Goal: Communication & Community: Ask a question

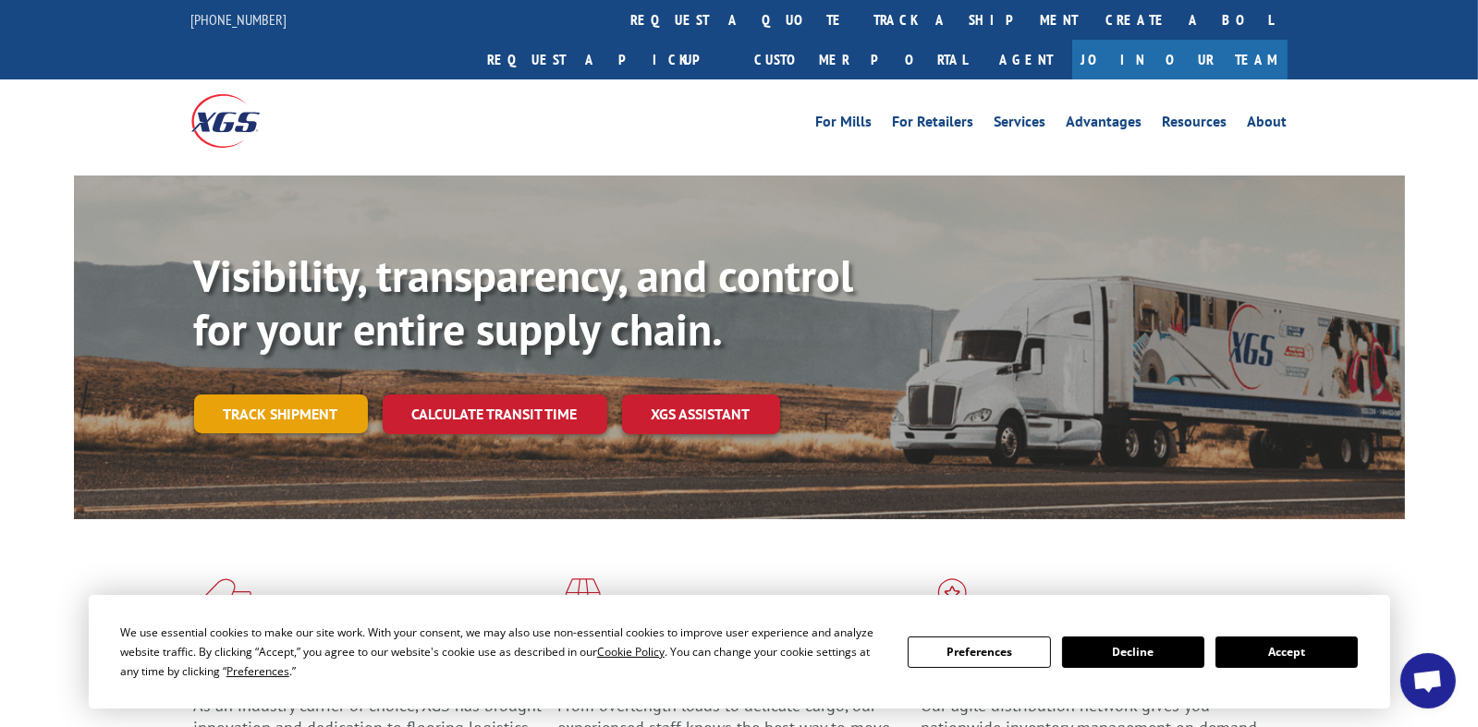
click at [317, 395] on link "Track shipment" at bounding box center [281, 414] width 174 height 39
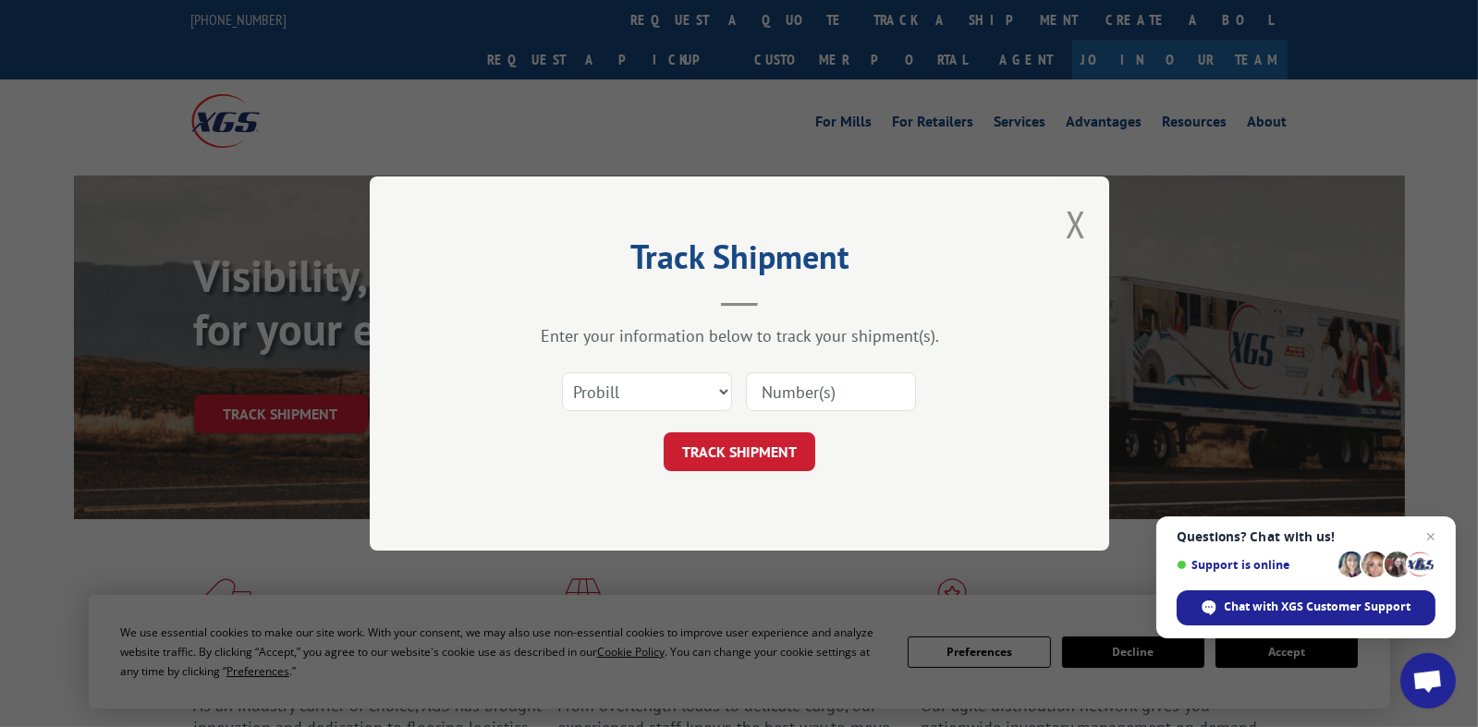
click at [802, 397] on input at bounding box center [831, 392] width 170 height 39
paste input "17687214"
type input "17687214"
click at [757, 453] on button "TRACK SHIPMENT" at bounding box center [740, 452] width 152 height 39
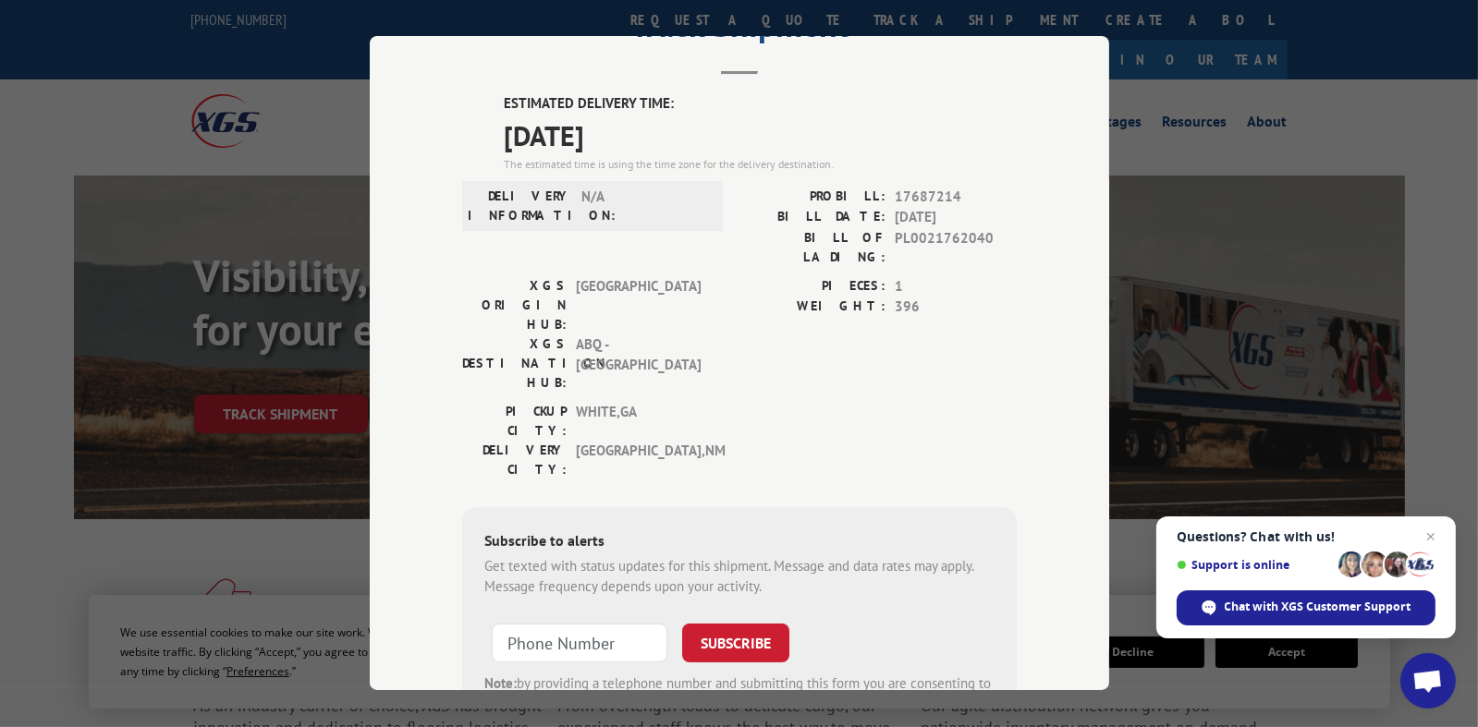
scroll to position [179, 0]
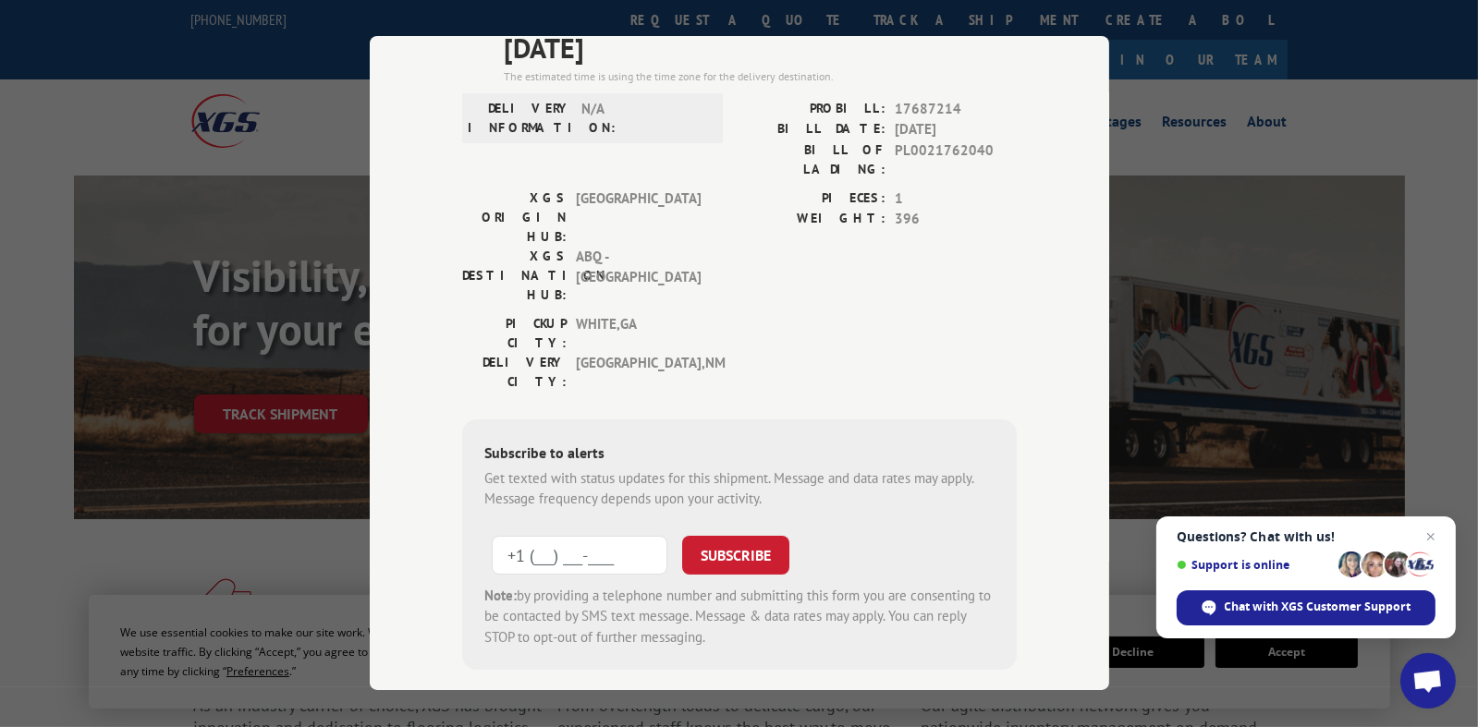
click at [605, 536] on input "+1 (___) ___-____" at bounding box center [580, 555] width 176 height 39
type input "[PHONE_NUMBER]"
click at [724, 536] on button "SUBSCRIBE" at bounding box center [735, 555] width 107 height 39
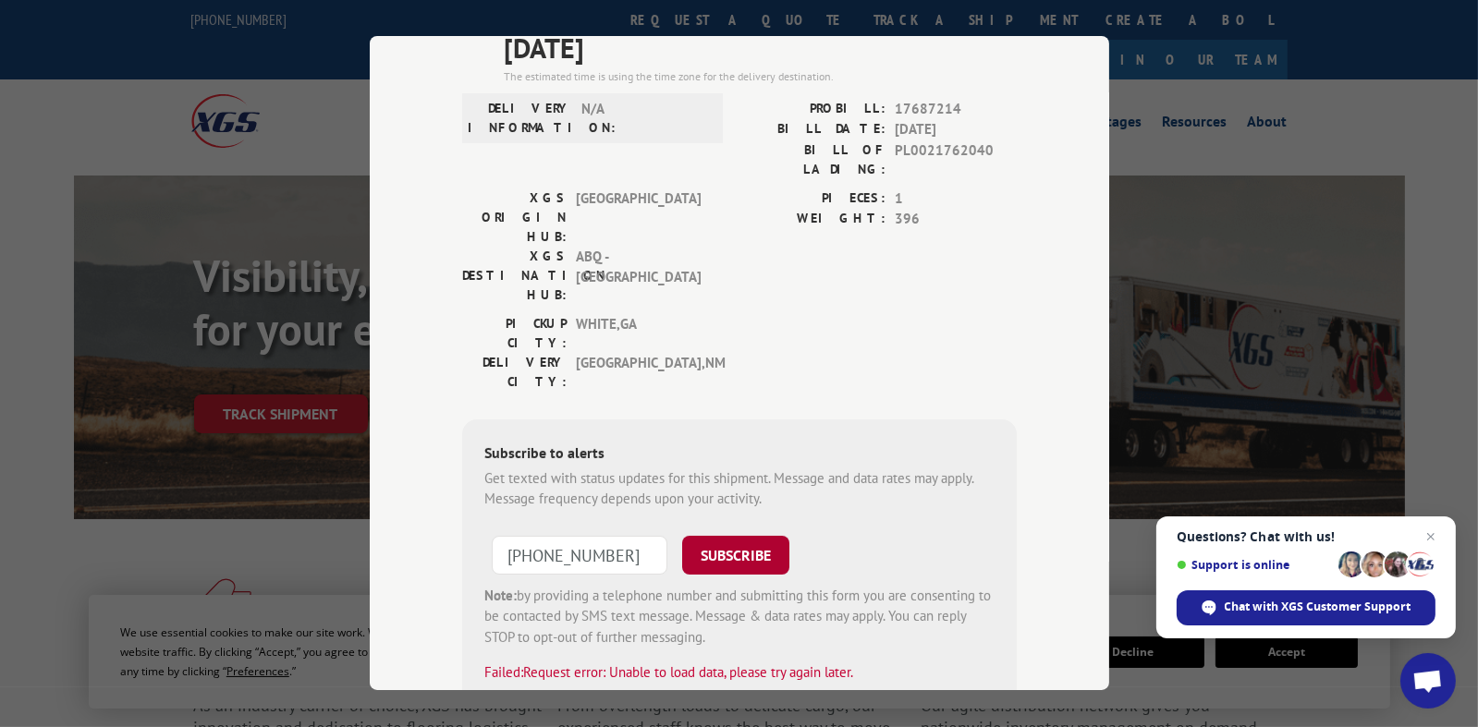
click at [704, 536] on button "SUBSCRIBE" at bounding box center [735, 555] width 107 height 39
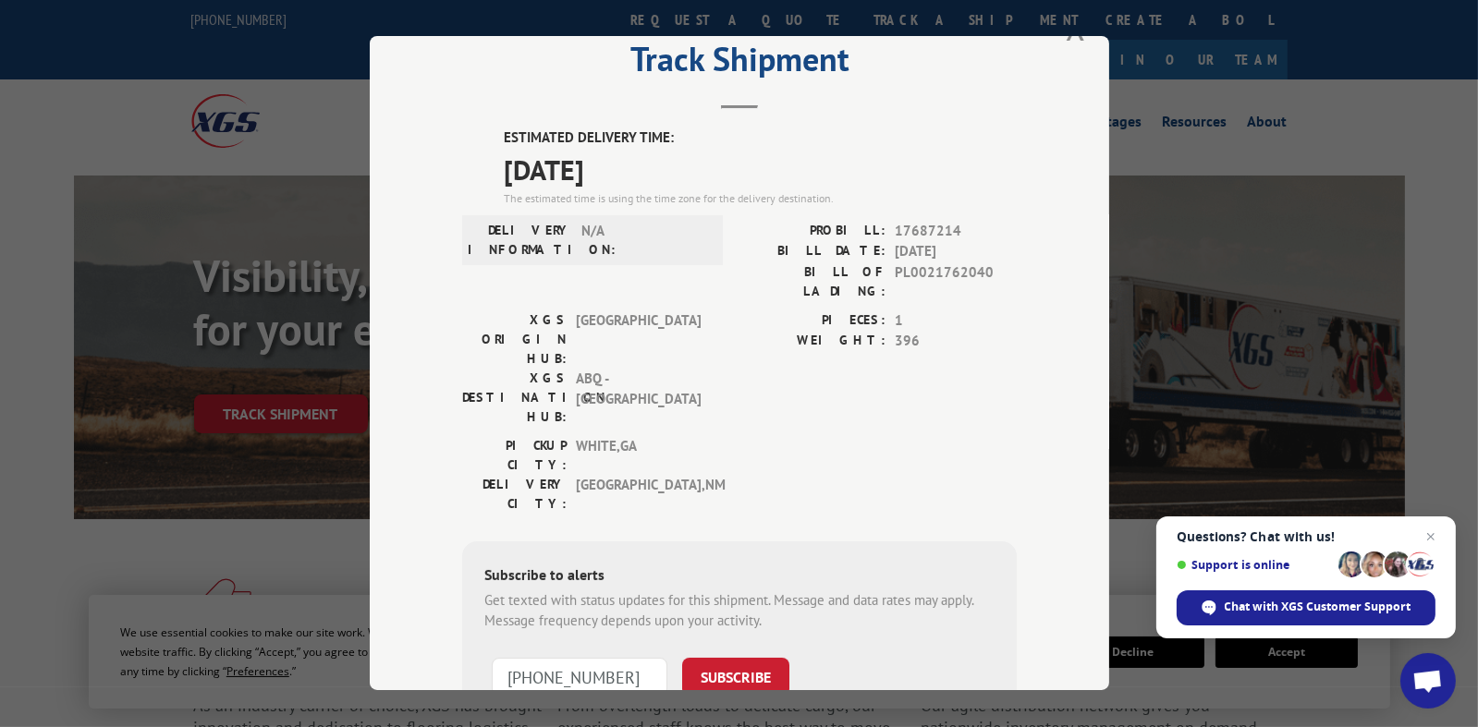
scroll to position [0, 0]
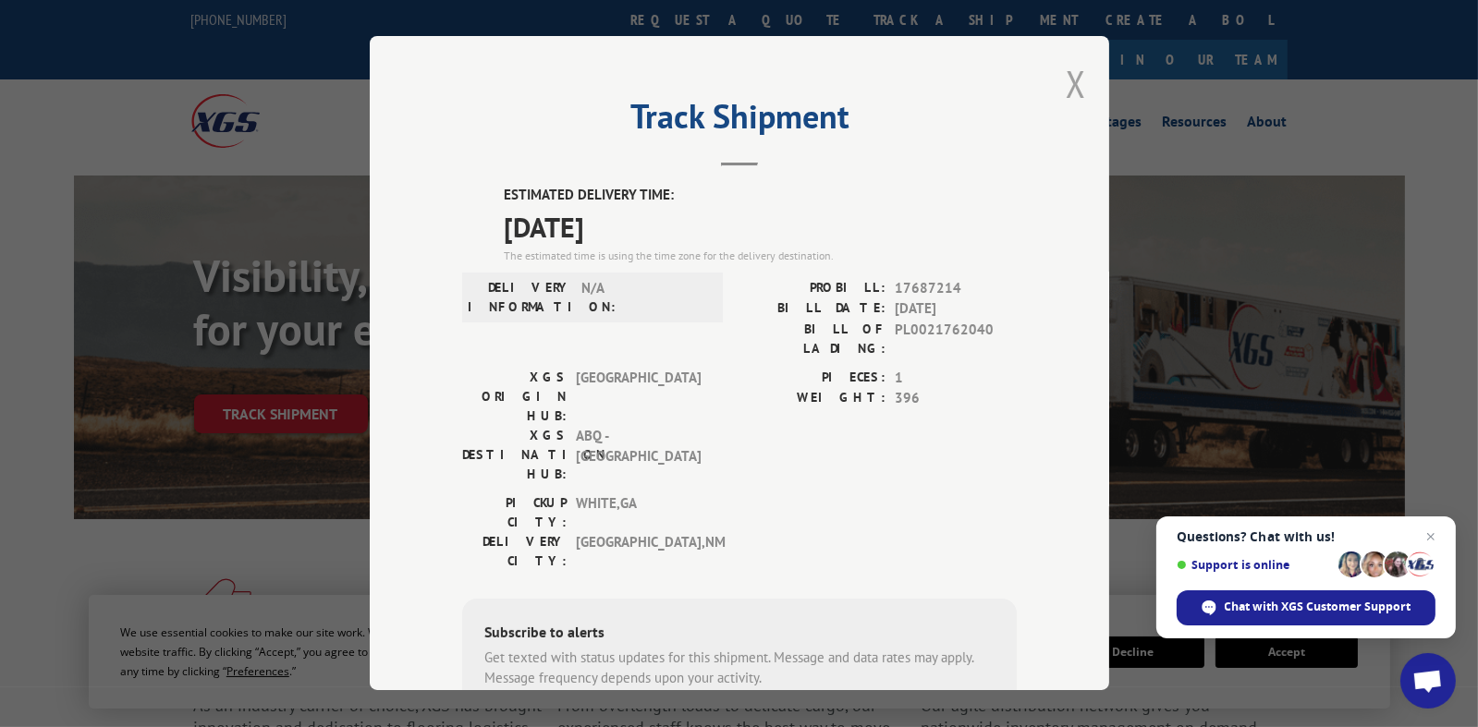
click at [1066, 87] on button "Close modal" at bounding box center [1076, 83] width 20 height 49
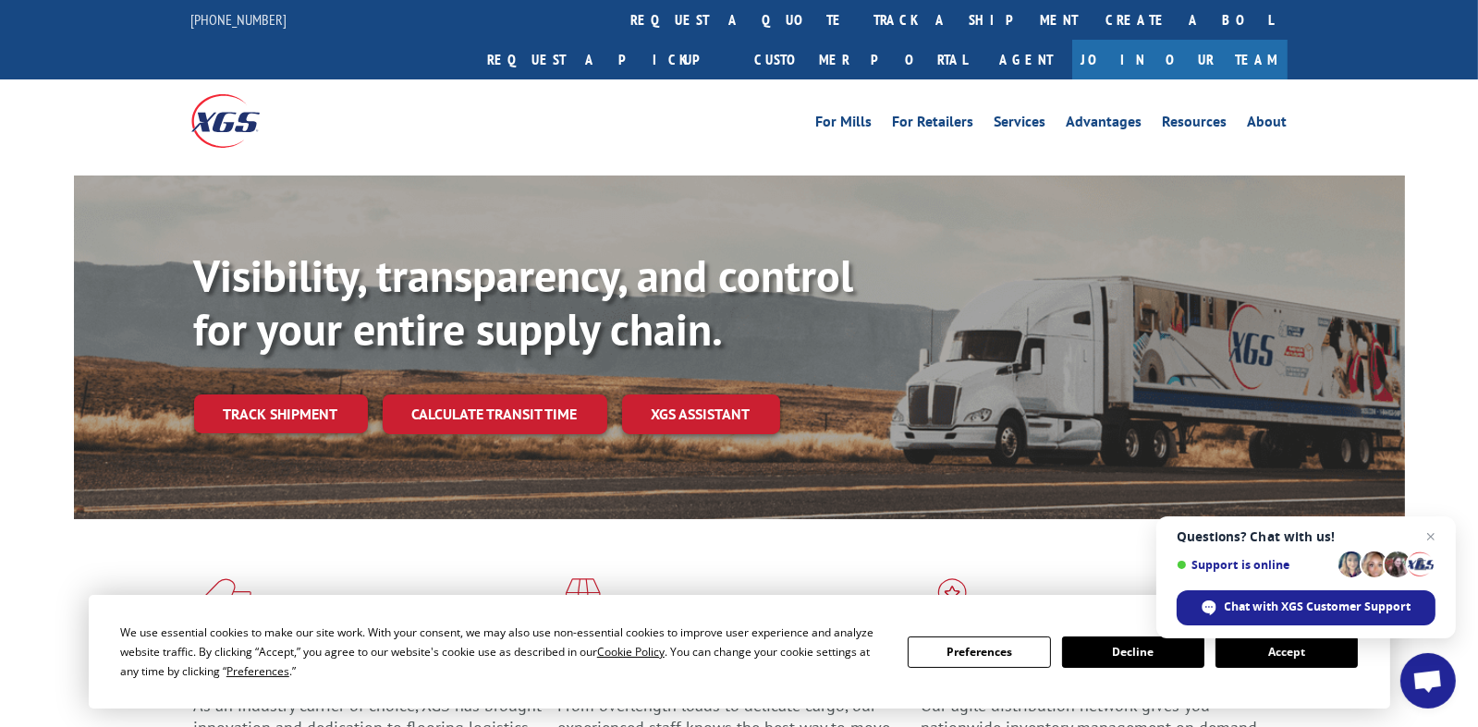
click at [1278, 656] on button "Accept" at bounding box center [1286, 652] width 142 height 31
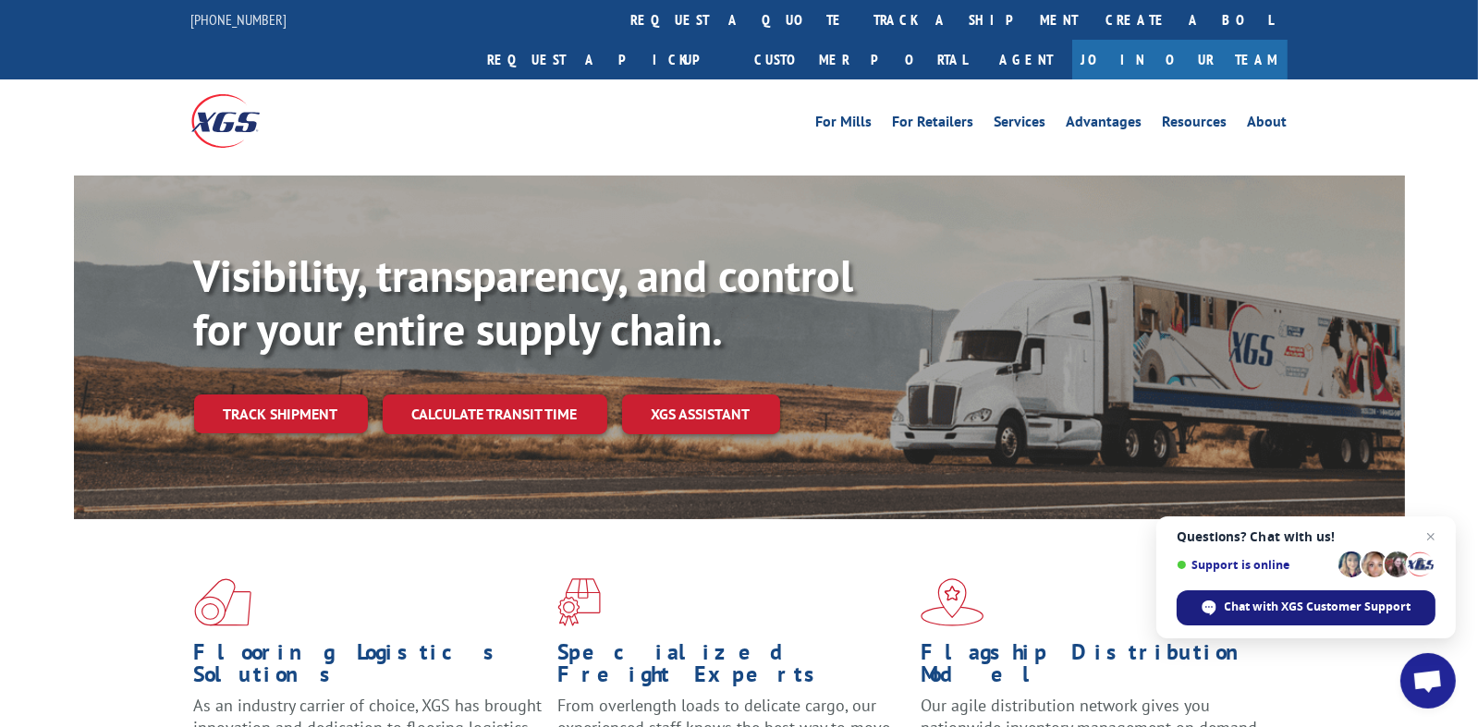
click at [1269, 610] on span "Chat with XGS Customer Support" at bounding box center [1318, 607] width 187 height 17
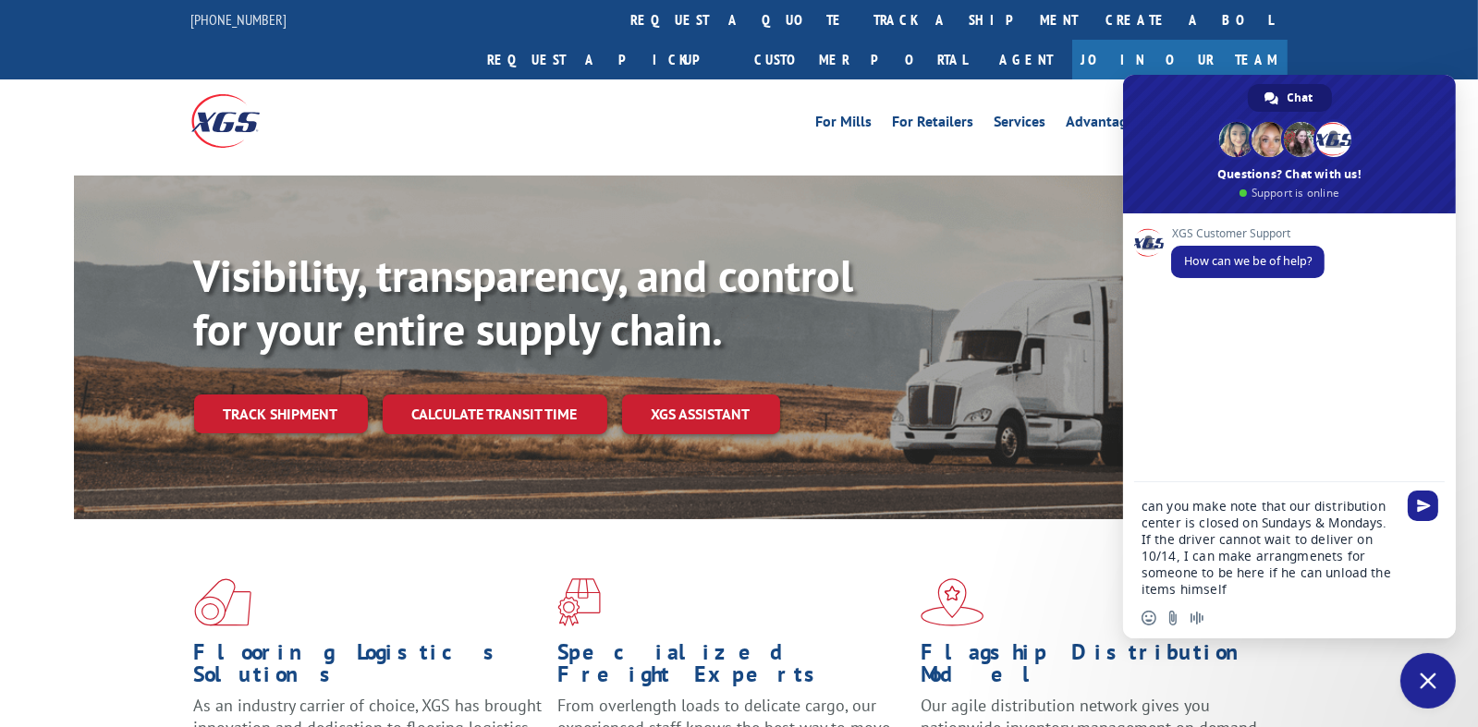
click at [1148, 510] on textarea "can you make note that our distribution center is closed on Sundays & Mondays. …" at bounding box center [1269, 548] width 255 height 100
click at [1347, 590] on textarea "Probill # 1768721.... can you make note that our distribution center is closed …" at bounding box center [1269, 548] width 255 height 100
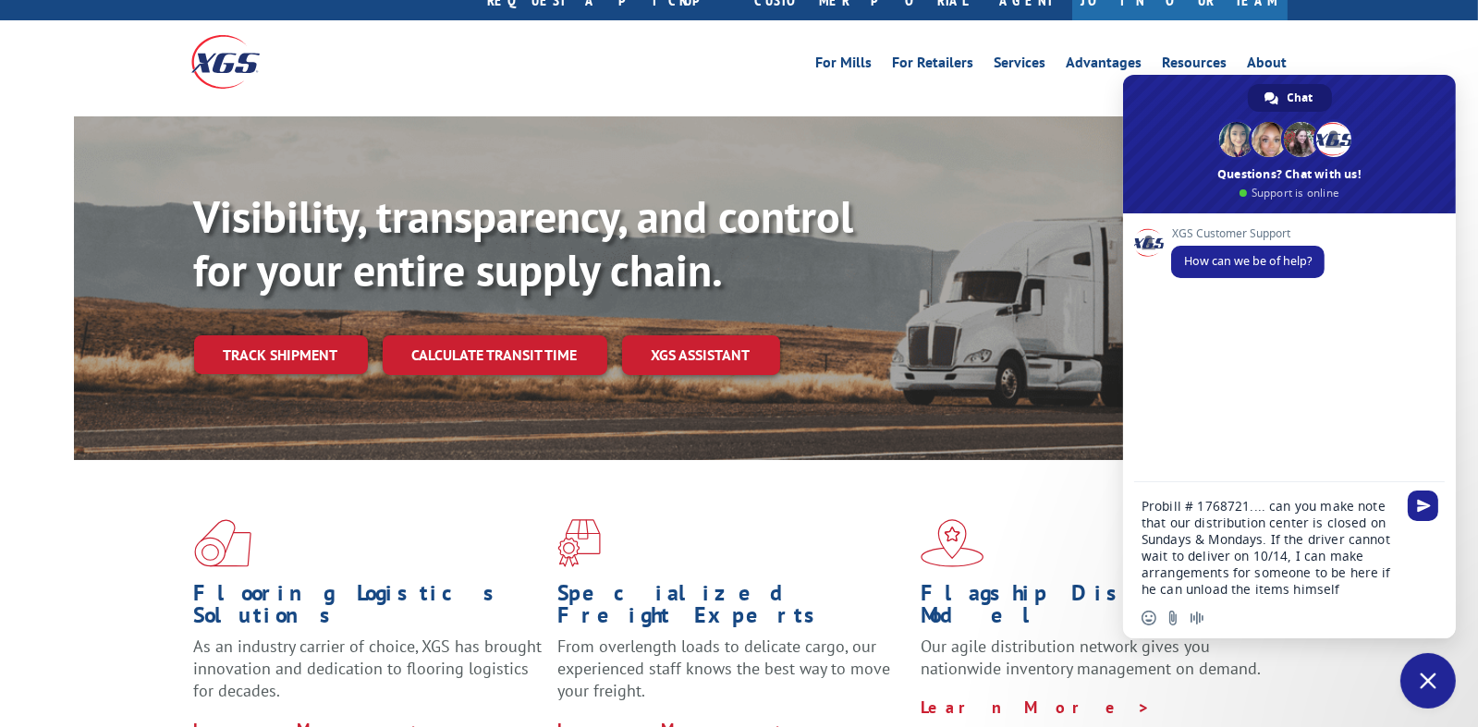
scroll to position [92, 0]
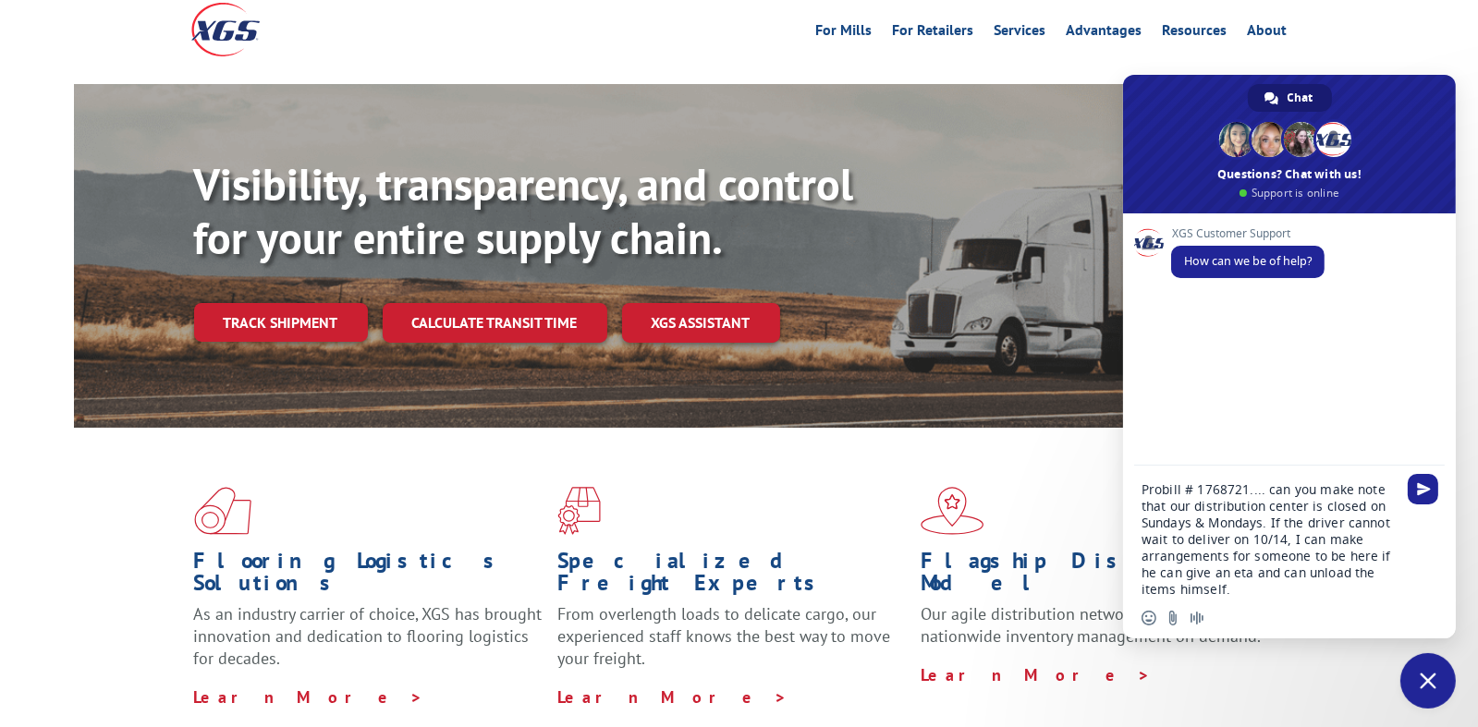
click at [1383, 557] on textarea "Probill # 1768721.... can you make note that our distribution center is closed …" at bounding box center [1269, 540] width 255 height 116
click at [1280, 497] on textarea "Probill # 1768721.... can you make note that our distribution center is closed …" at bounding box center [1269, 540] width 255 height 116
type textarea "Probill # 17687214.... can you make note that our distribution center is closed…"
click at [1424, 489] on span "Send" at bounding box center [1424, 489] width 14 height 14
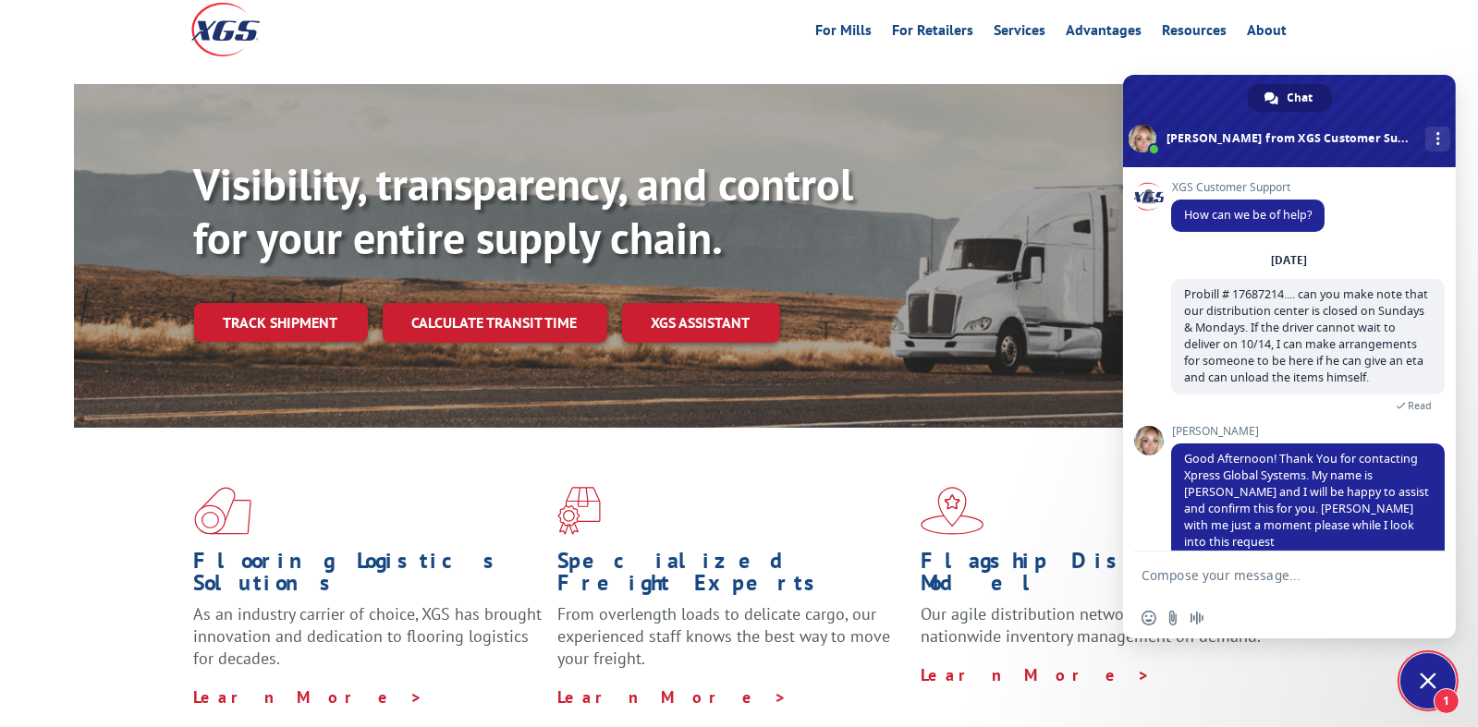
scroll to position [39, 0]
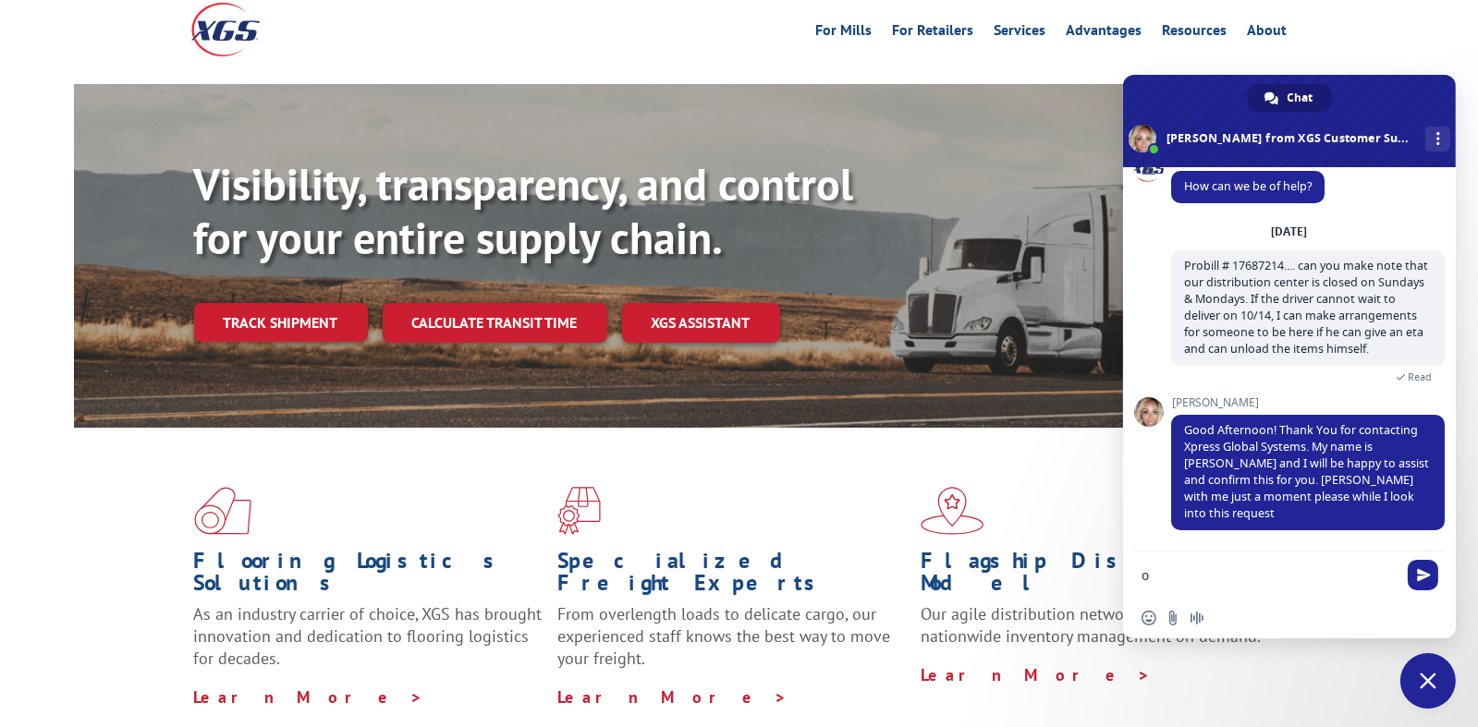
type textarea "ok"
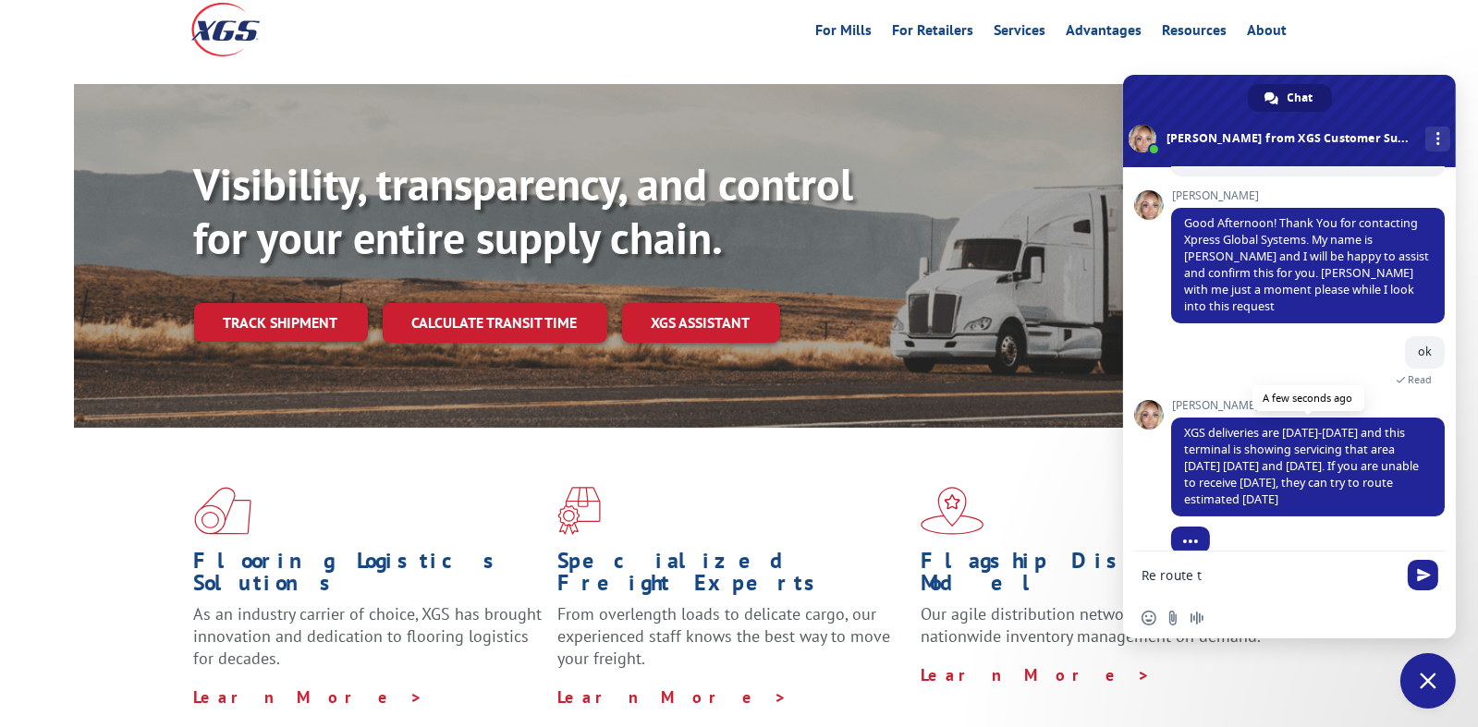
scroll to position [254, 0]
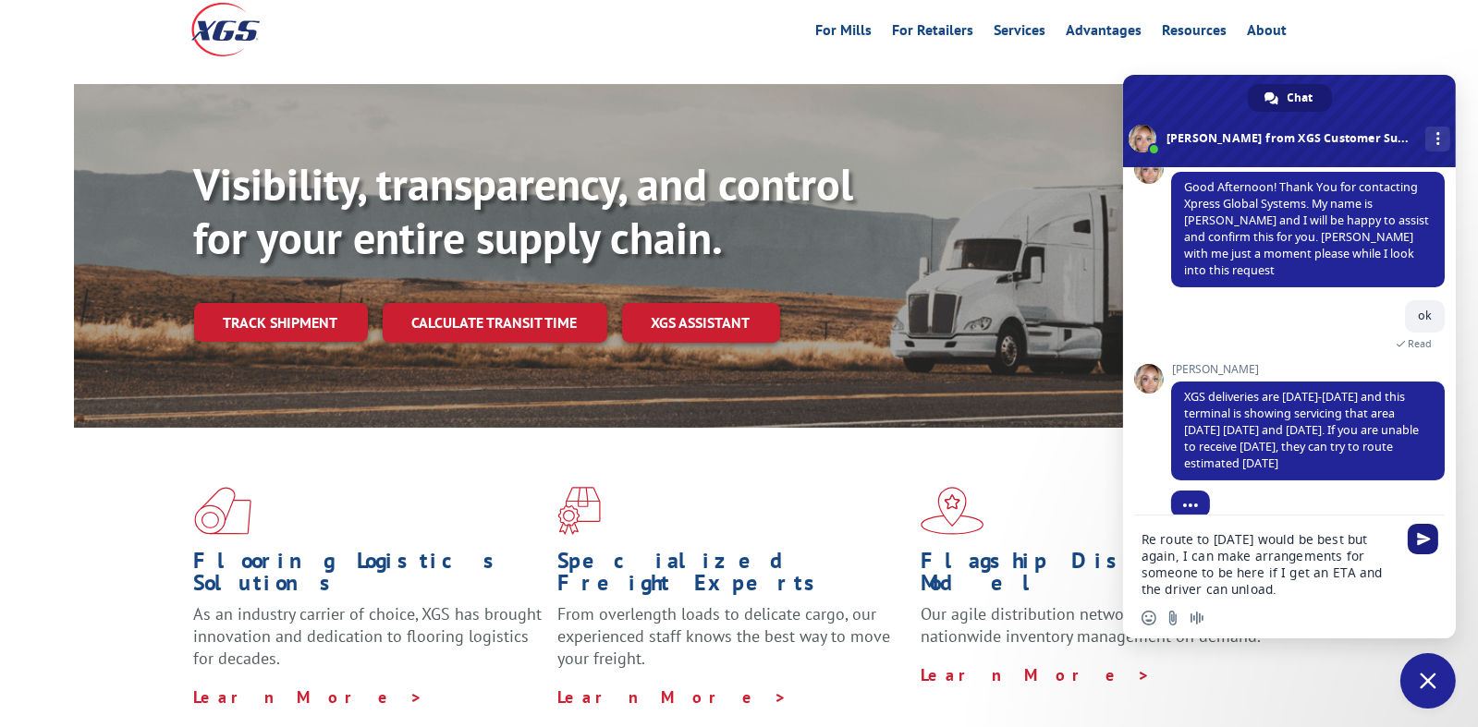
type textarea "Re route to [DATE] would be best but again, I can make arrangements for someone…"
click at [1422, 532] on span "Send" at bounding box center [1424, 539] width 14 height 14
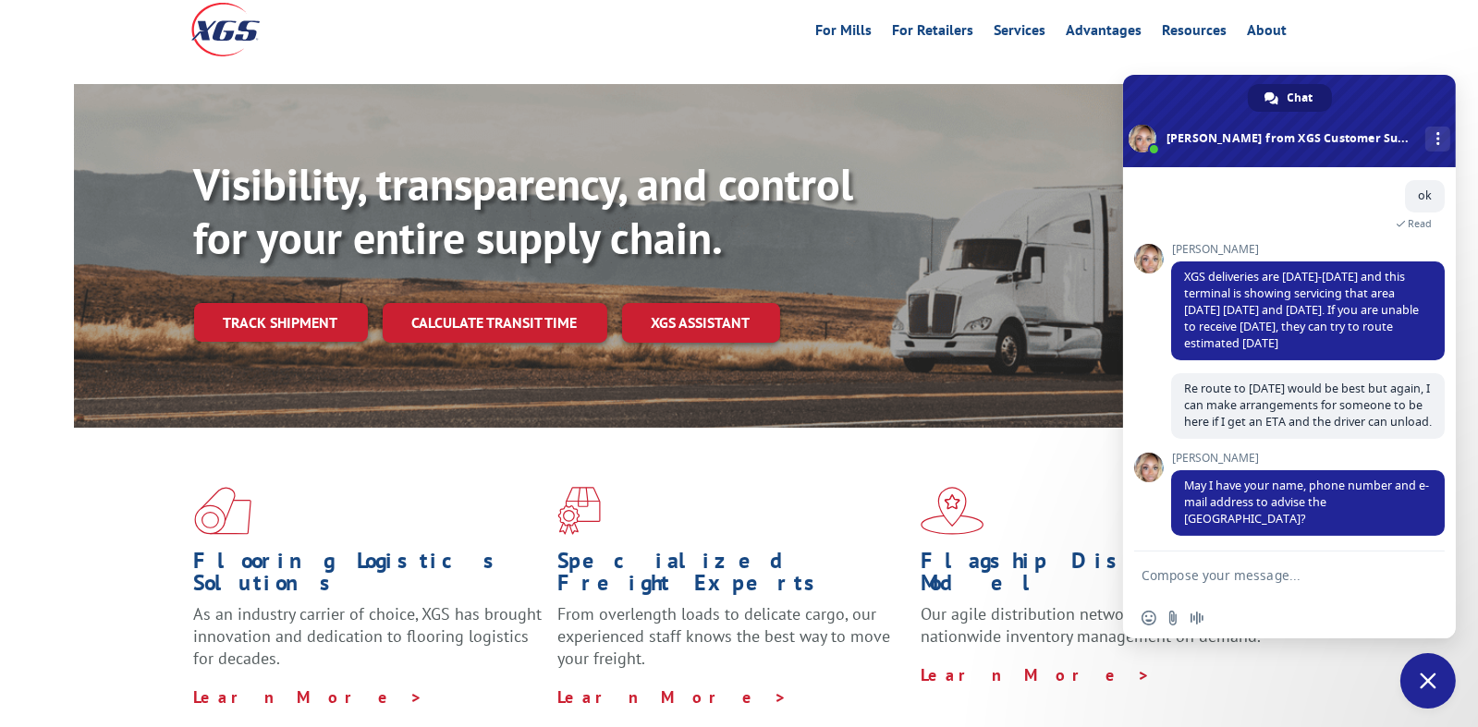
scroll to position [416, 0]
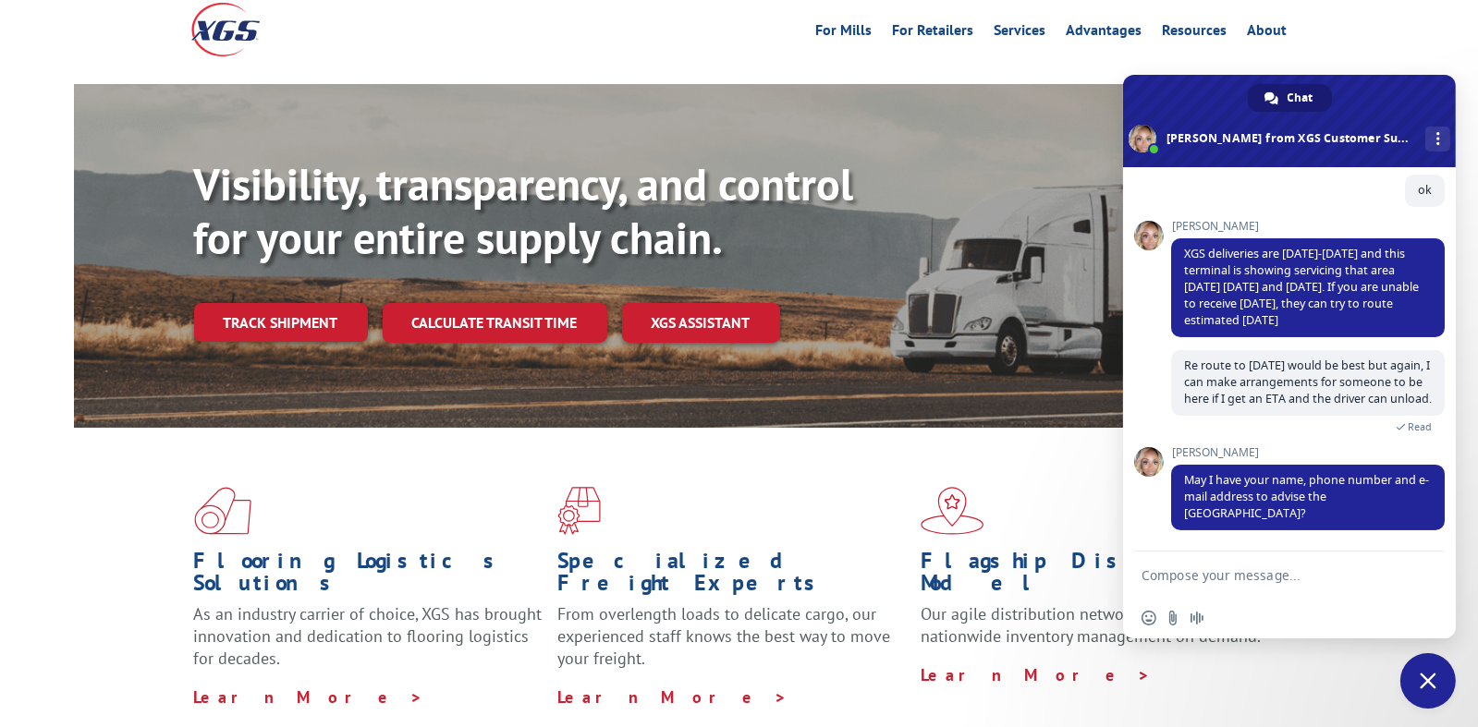
click at [1318, 561] on form at bounding box center [1269, 577] width 255 height 50
click at [1301, 580] on textarea "Compose your message..." at bounding box center [1269, 576] width 255 height 17
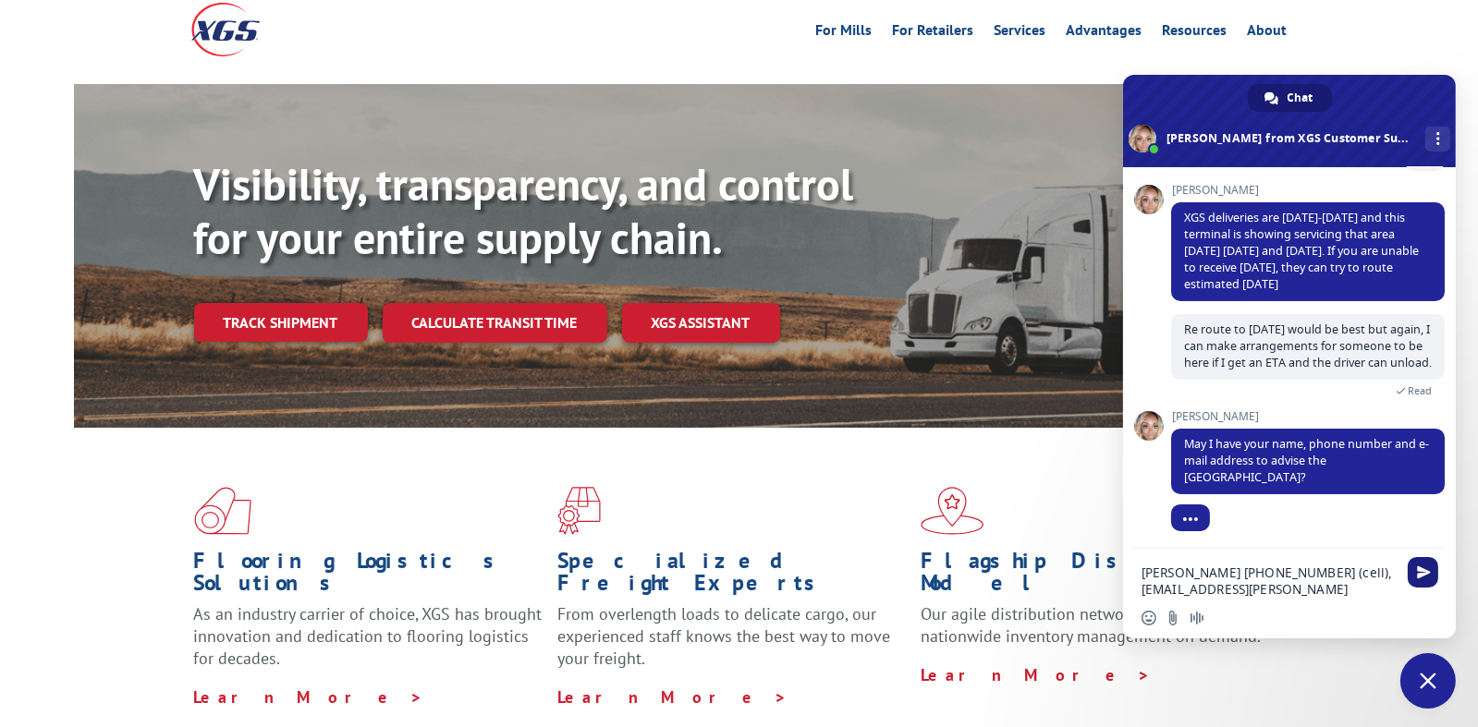
scroll to position [456, 0]
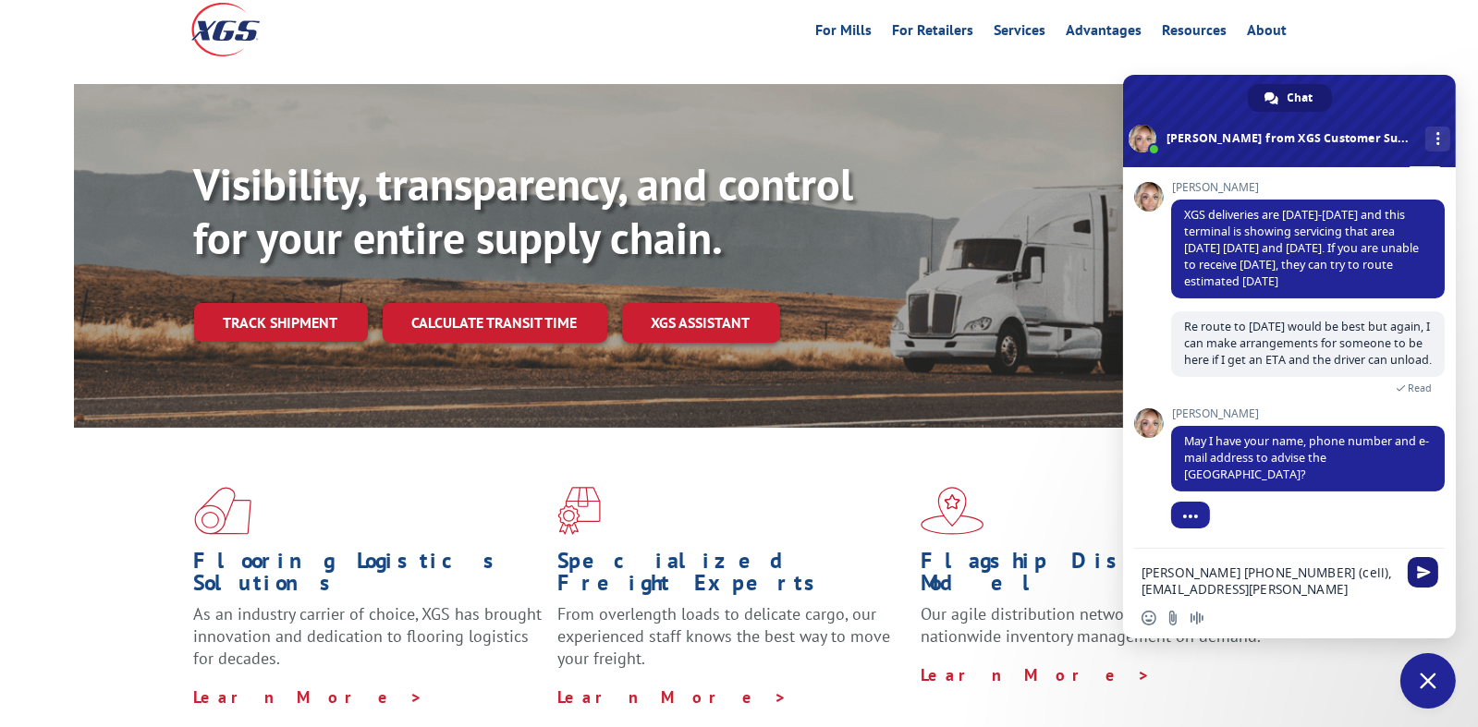
type textarea "[PERSON_NAME] [PHONE_NUMBER] (cell), [EMAIL_ADDRESS][PERSON_NAME][DOMAIN_NAME]"
click at [1423, 576] on span "Send" at bounding box center [1424, 573] width 14 height 14
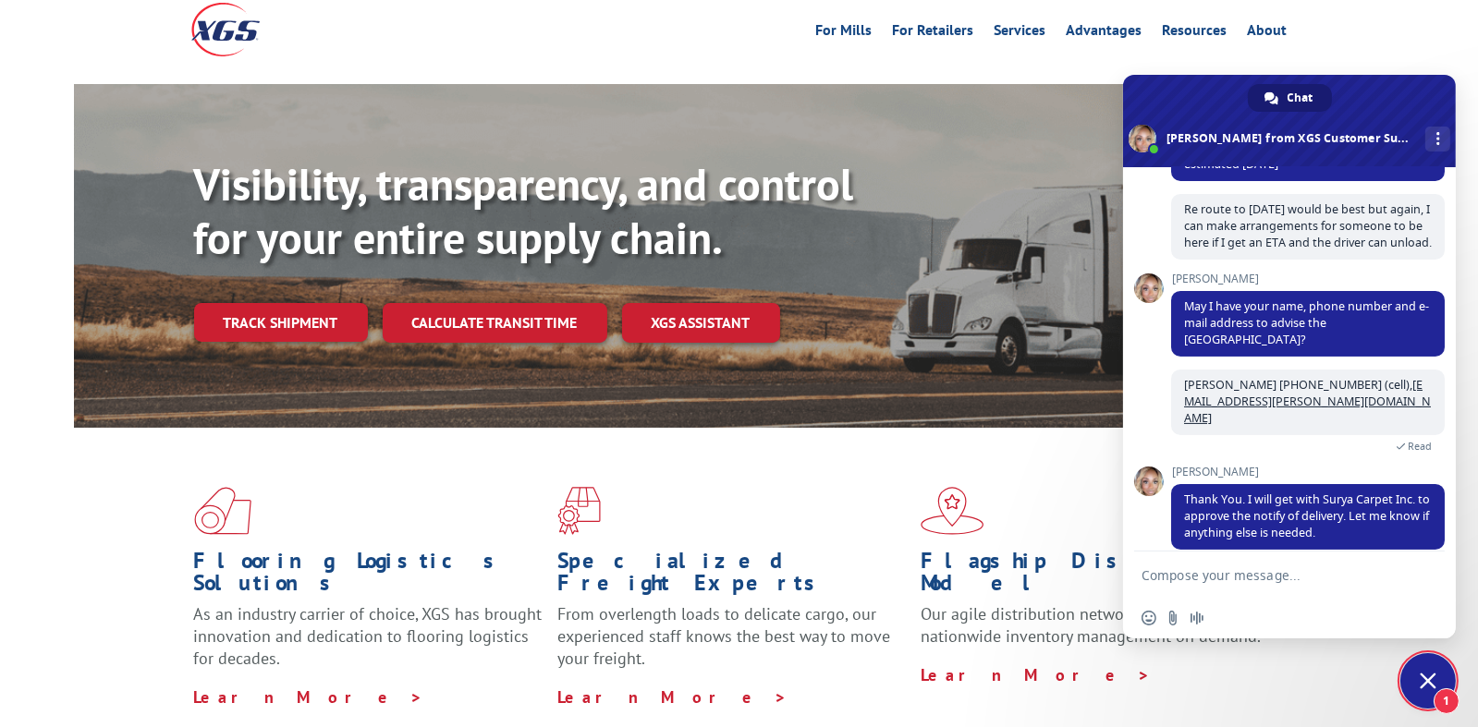
scroll to position [579, 0]
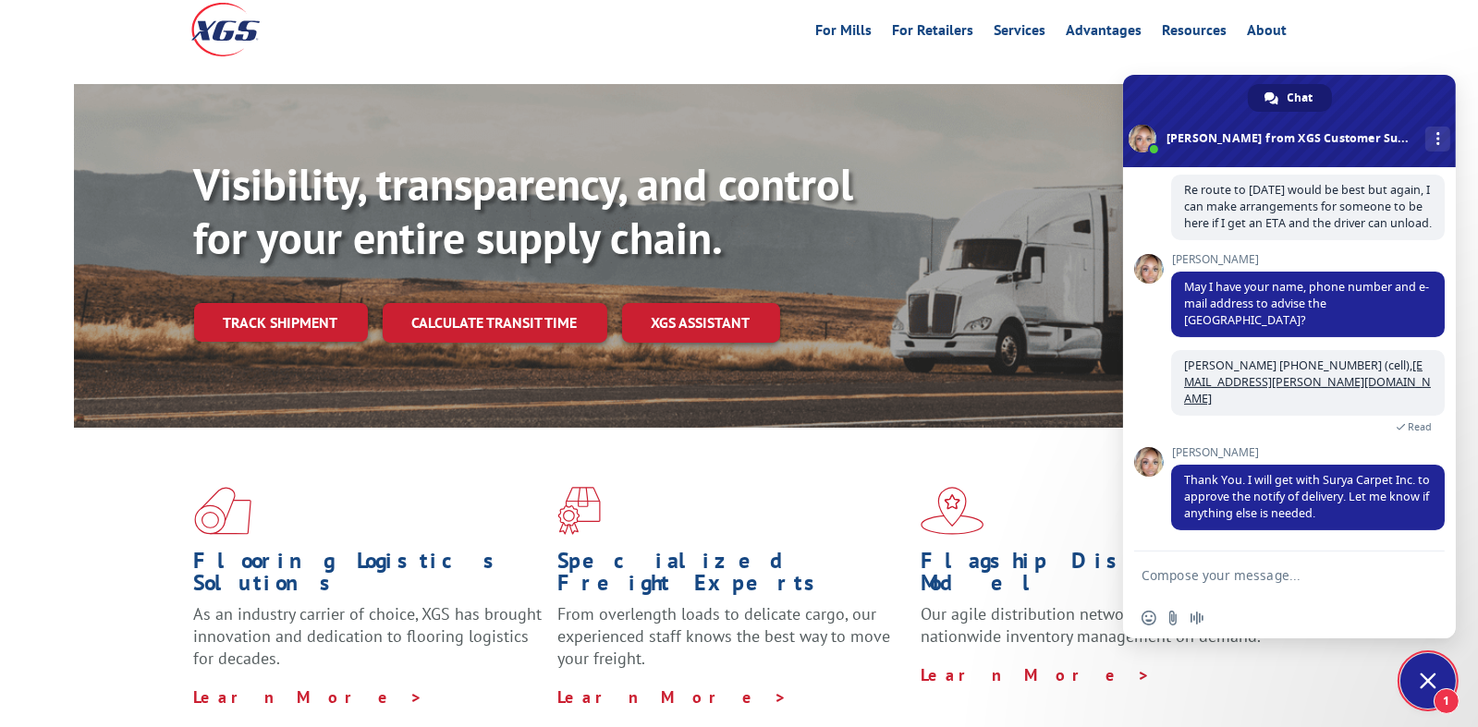
click at [1367, 572] on textarea "Compose your message..." at bounding box center [1269, 576] width 255 height 17
type textarea "Ok thank you. That's it!"
click at [1420, 578] on span "Send" at bounding box center [1424, 575] width 14 height 14
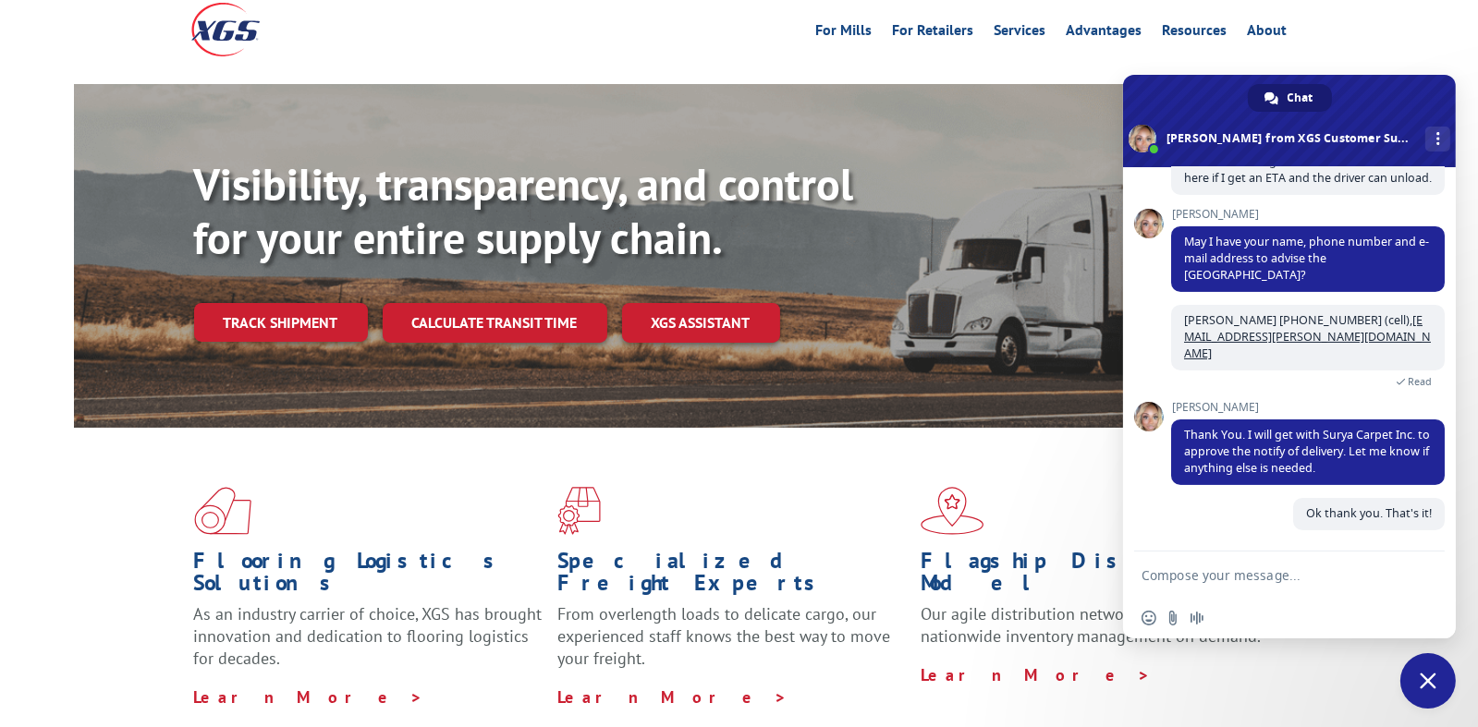
scroll to position [625, 0]
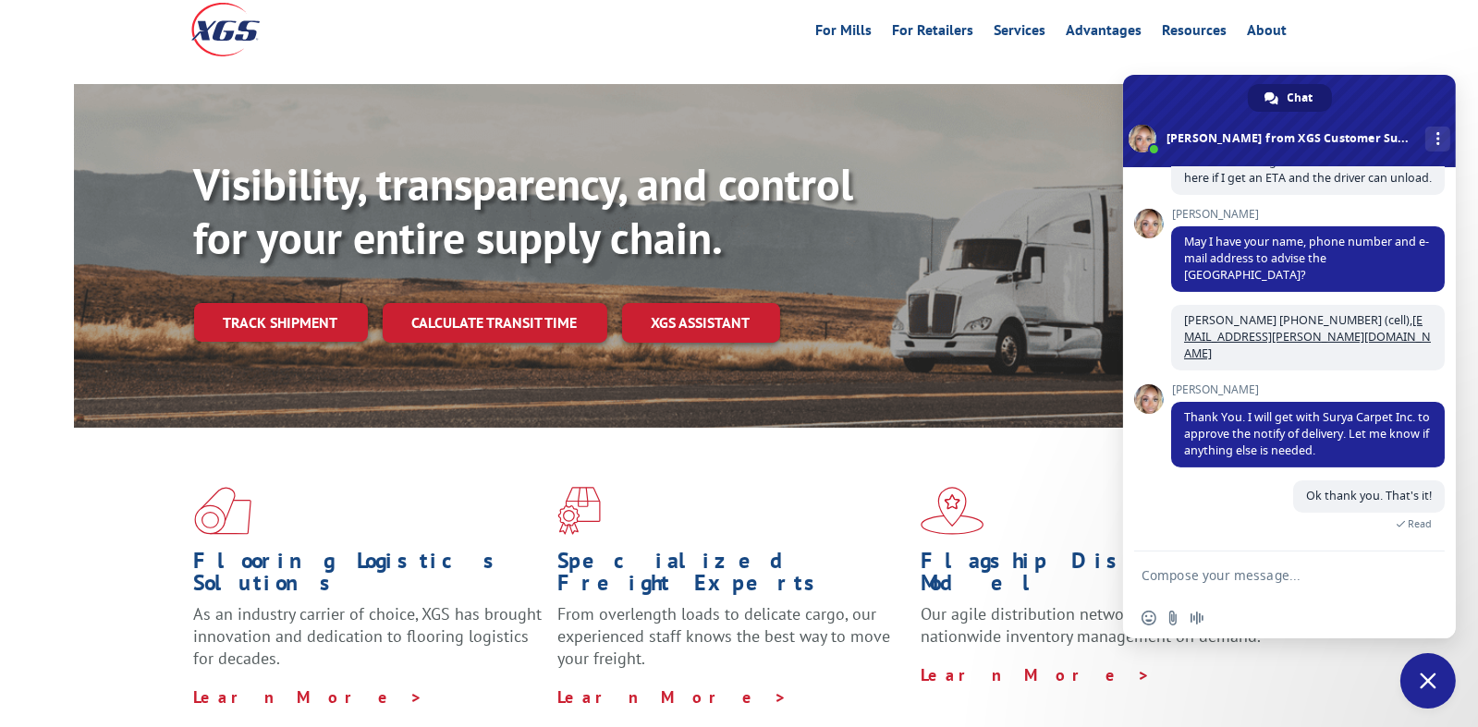
click at [1426, 92] on span at bounding box center [1289, 121] width 333 height 92
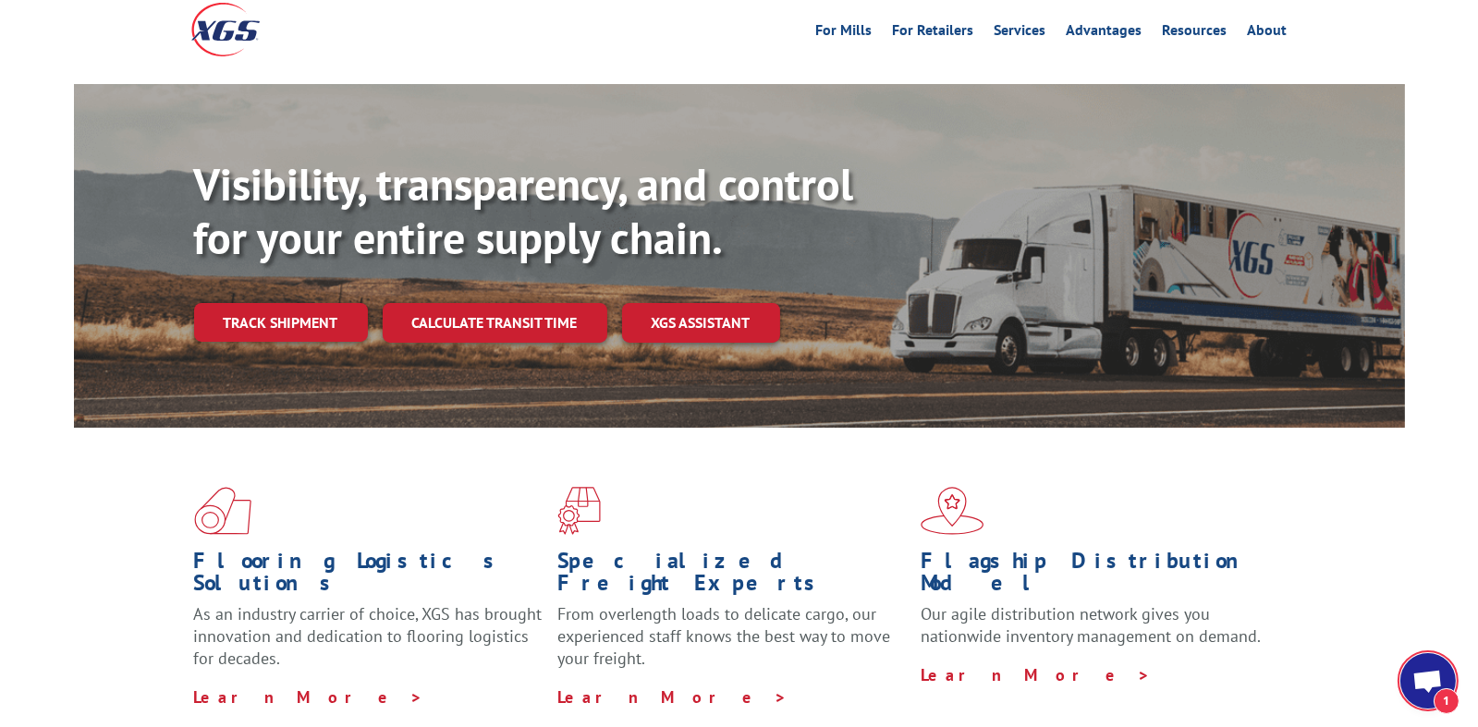
scroll to position [646, 0]
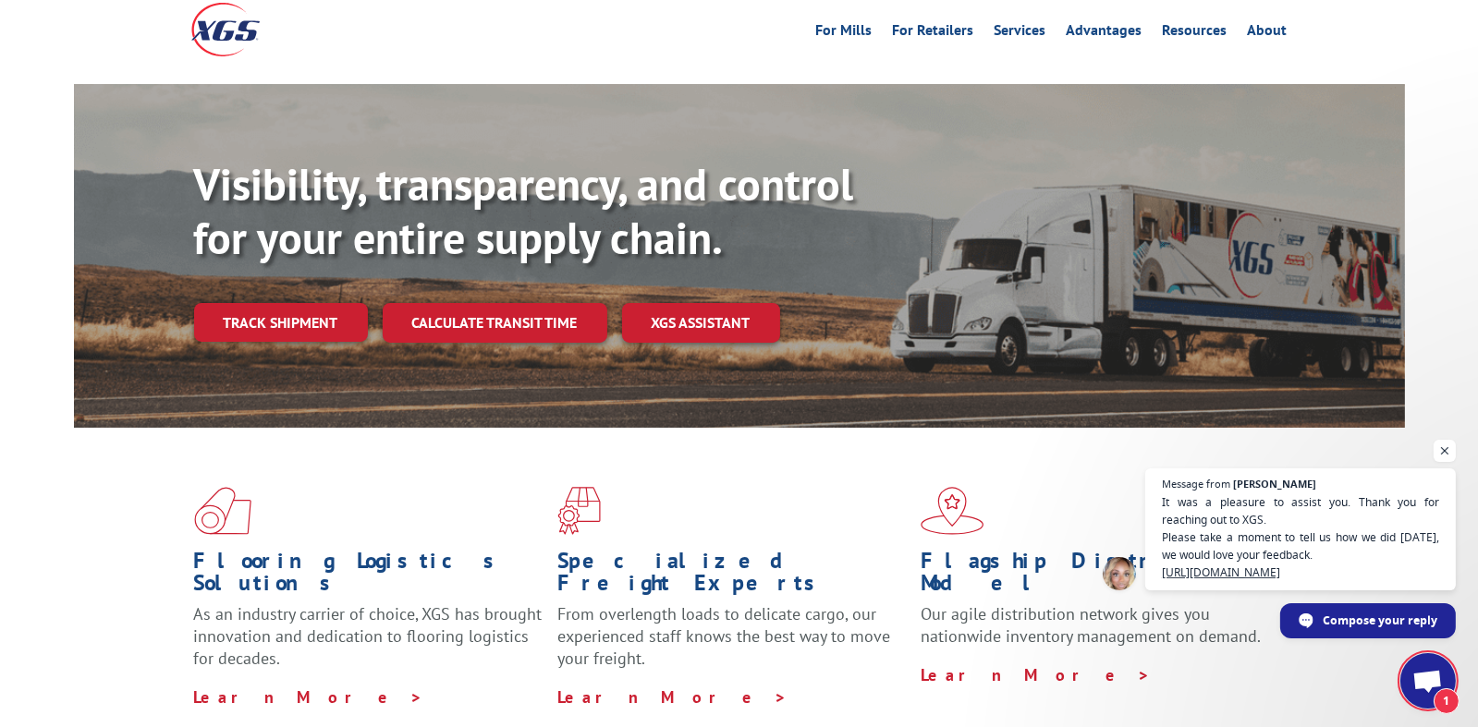
click at [1420, 698] on span "1" at bounding box center [1427, 680] width 55 height 55
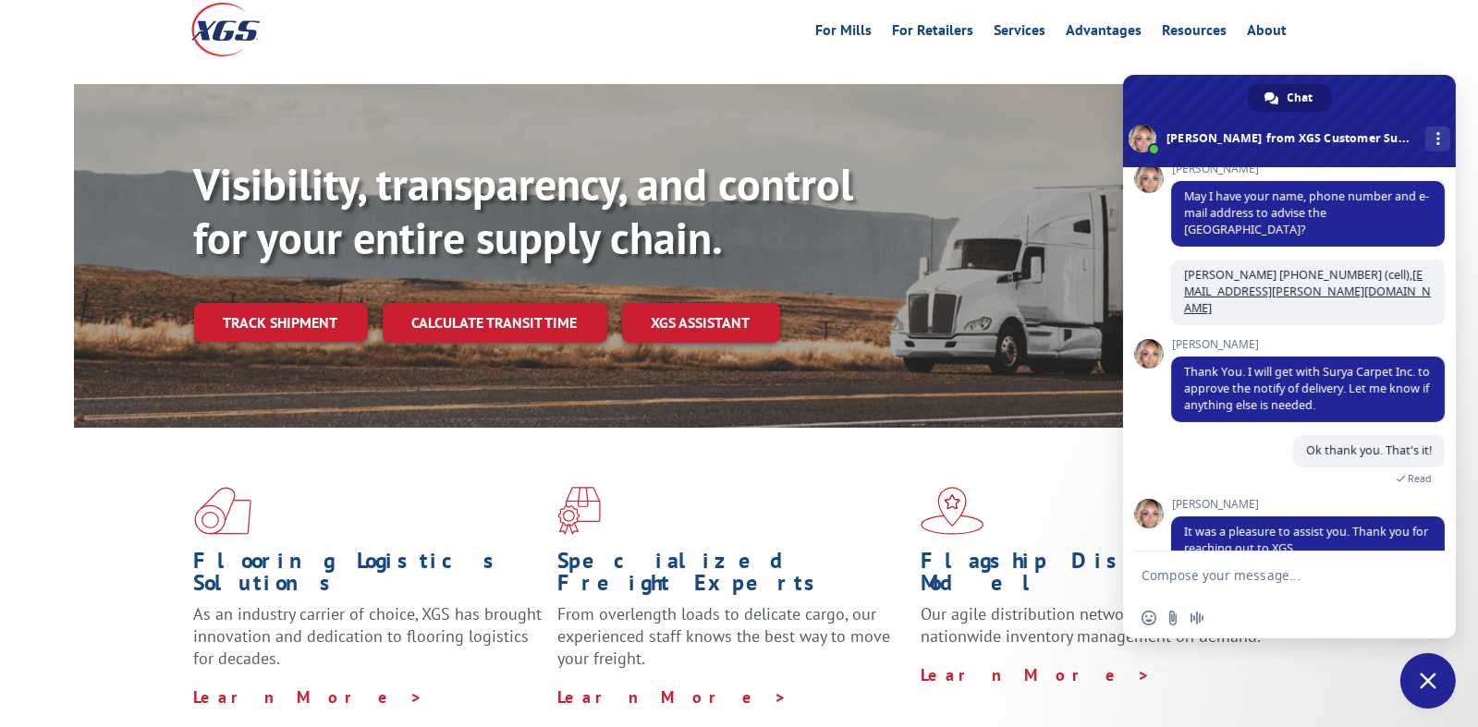
scroll to position [815, 0]
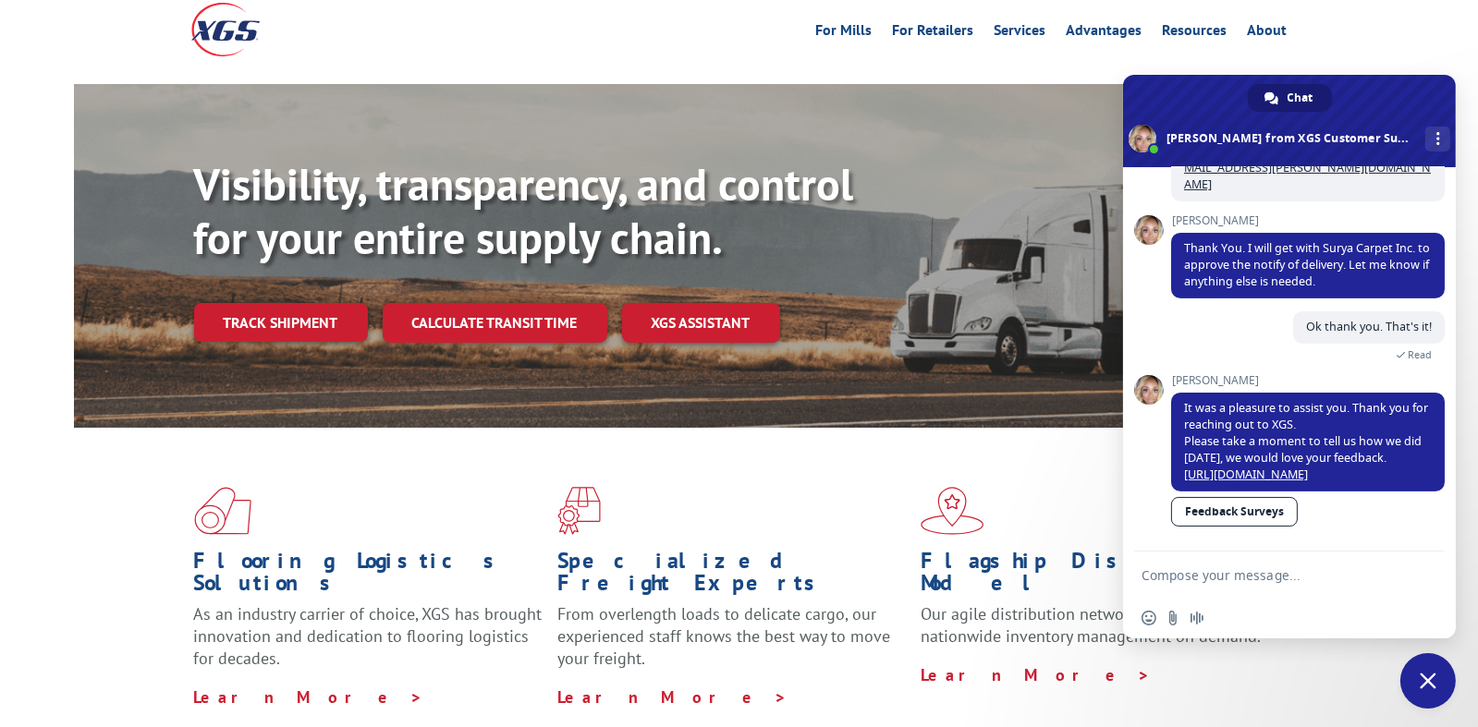
click at [1254, 507] on link "Feedback Surveys" at bounding box center [1234, 512] width 127 height 30
